Goal: Task Accomplishment & Management: Use online tool/utility

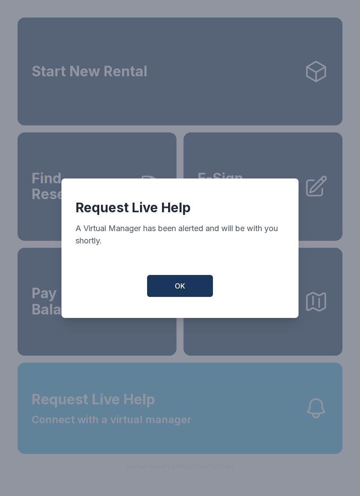
click at [176, 288] on span "OK" at bounding box center [180, 286] width 11 height 11
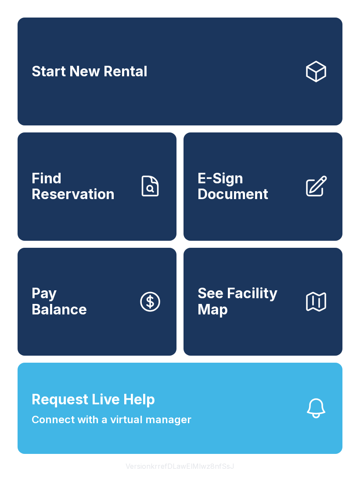
click at [181, 428] on span "Request Live Help Connect with a virtual manager" at bounding box center [112, 408] width 160 height 39
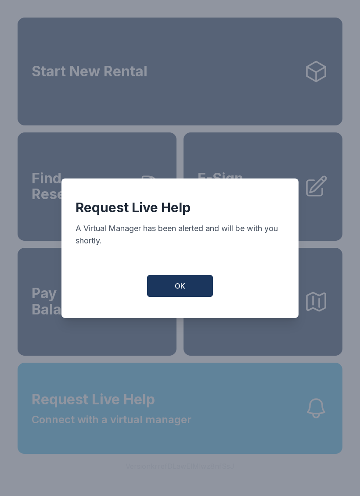
click at [177, 297] on button "OK" at bounding box center [180, 286] width 66 height 22
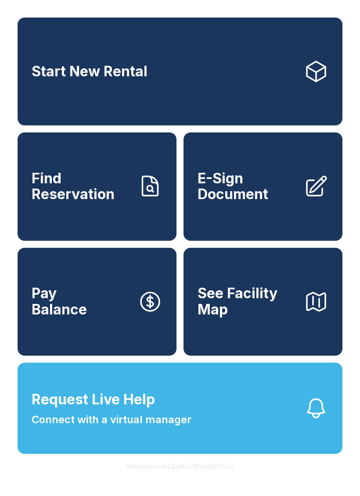
click at [321, 199] on icon at bounding box center [316, 186] width 25 height 25
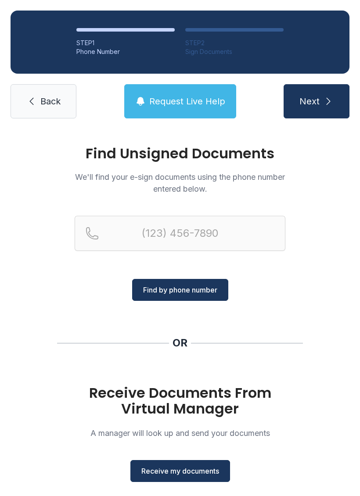
click at [208, 471] on span "Receive my documents" at bounding box center [180, 471] width 78 height 11
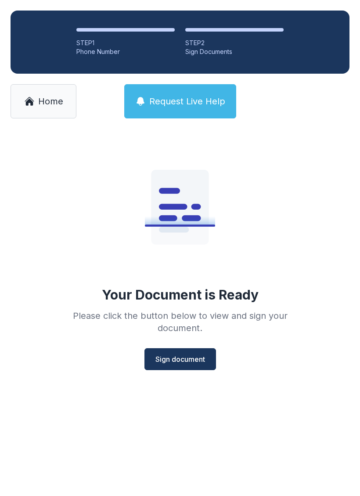
click at [183, 357] on span "Sign document" at bounding box center [180, 359] width 50 height 11
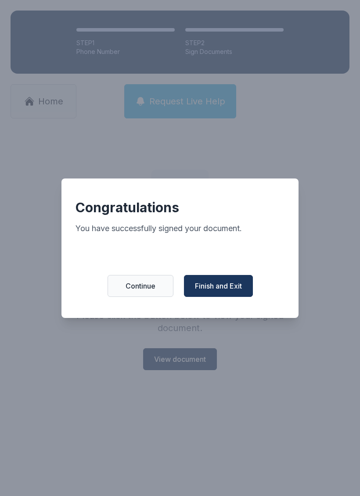
click at [234, 288] on span "Finish and Exit" at bounding box center [218, 286] width 47 height 11
